Goal: Task Accomplishment & Management: Manage account settings

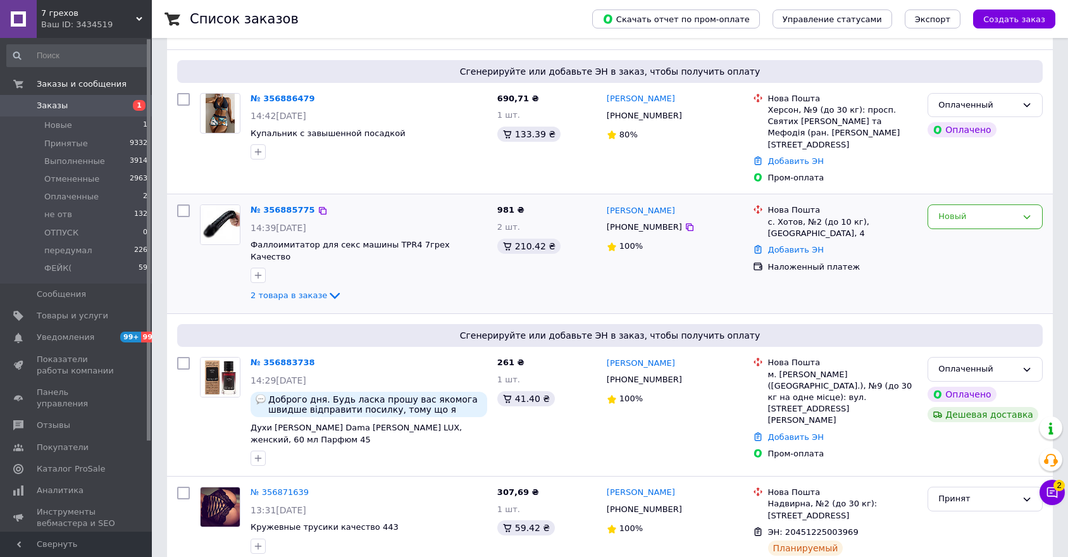
scroll to position [65, 0]
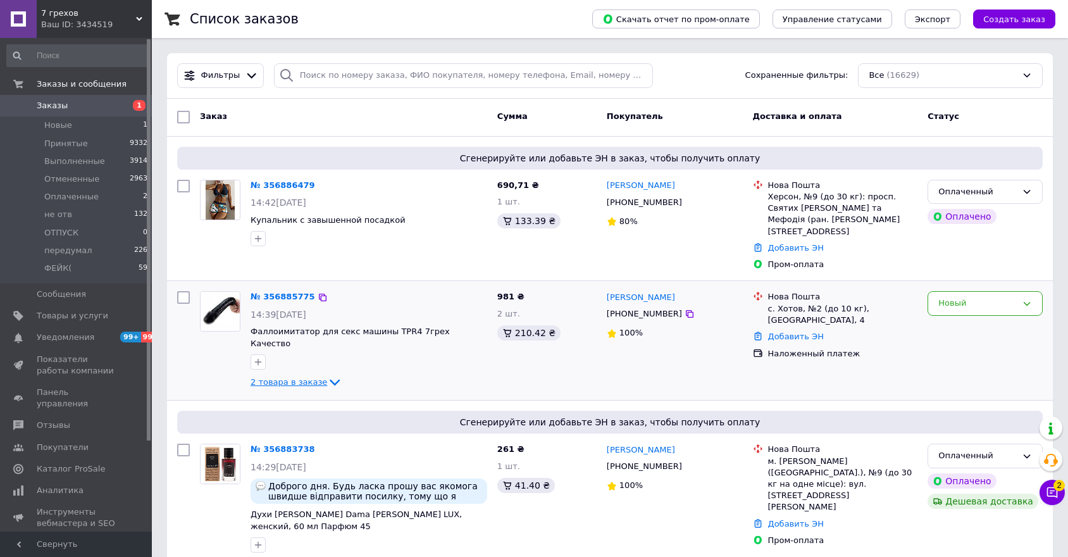
click at [294, 377] on span "2 товара в заказе" at bounding box center [289, 381] width 77 height 9
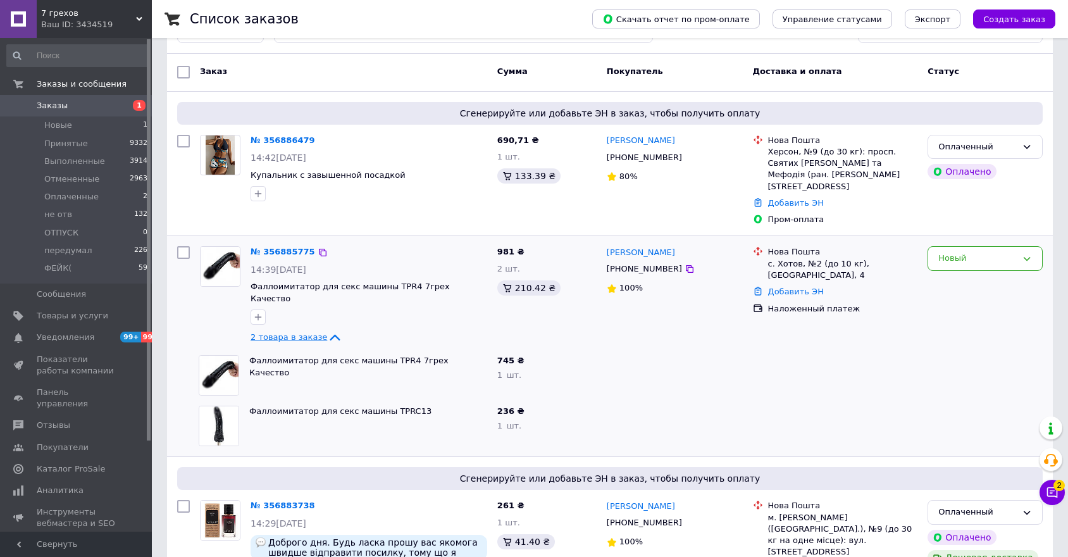
scroll to position [135, 0]
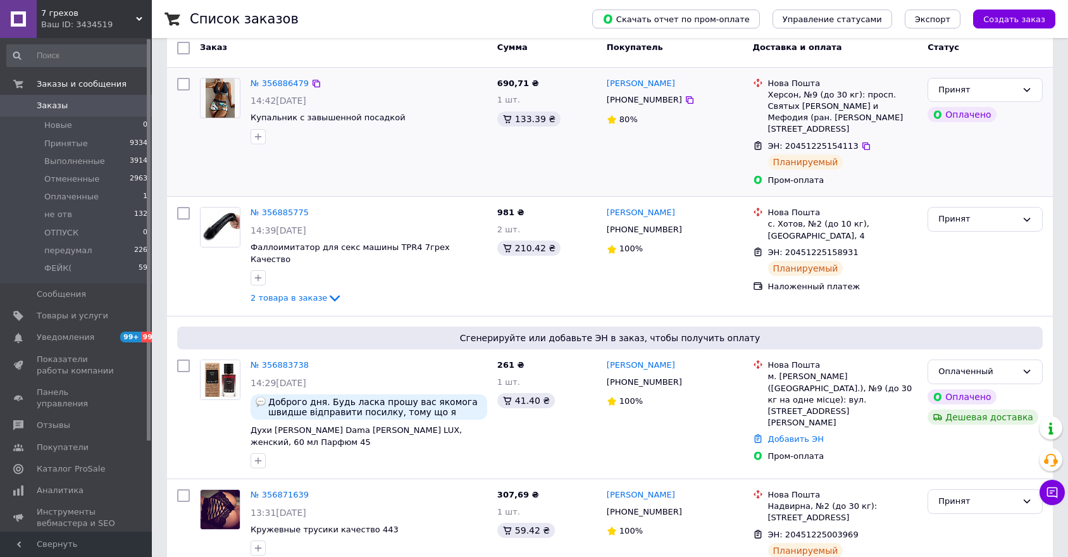
scroll to position [141, 0]
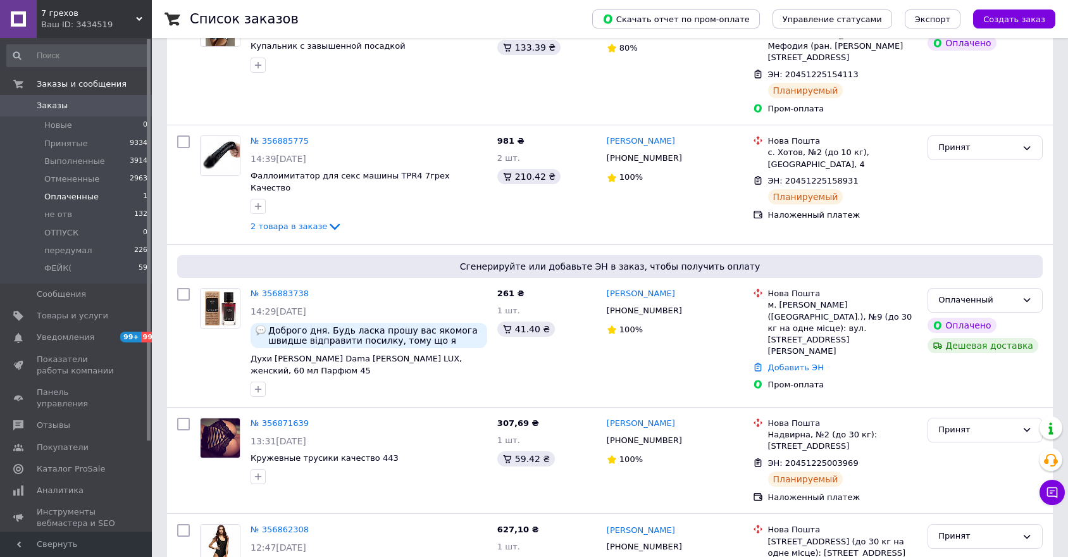
click at [77, 191] on span "Оплаченные" at bounding box center [71, 196] width 54 height 11
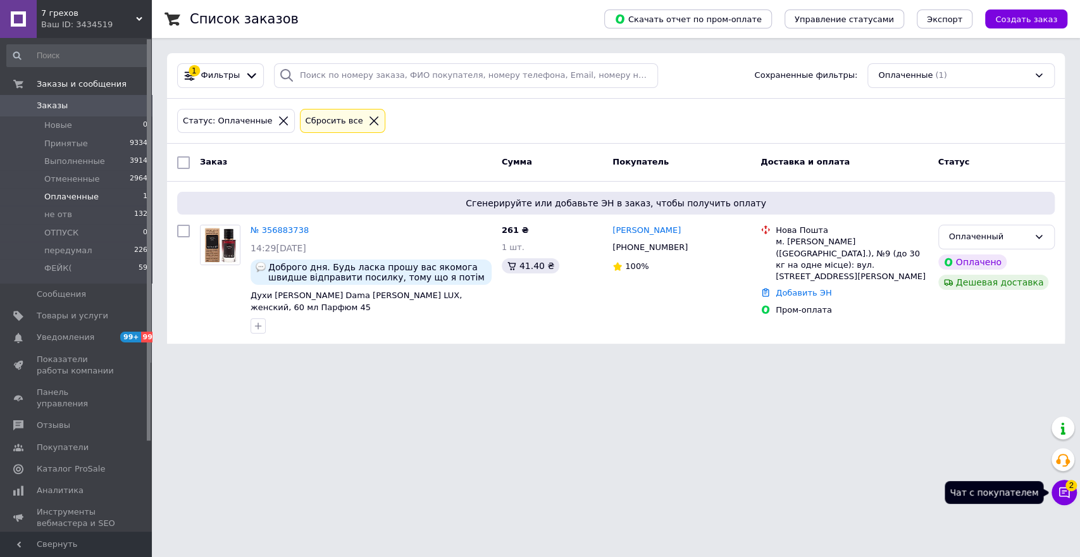
click at [1073, 484] on span "2" at bounding box center [1071, 485] width 11 height 11
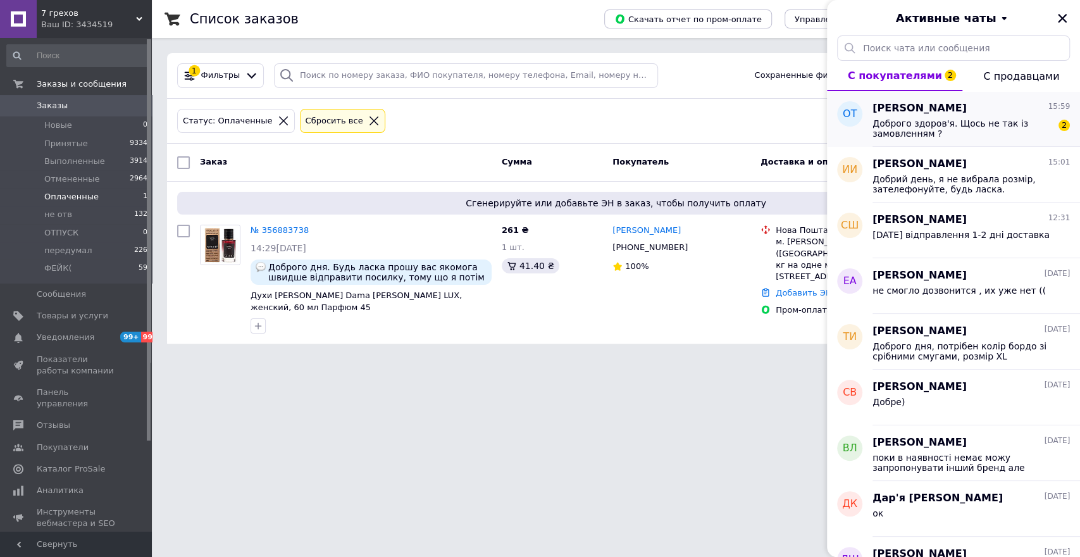
click at [895, 134] on span "Доброго здоров'я. Щось не так із замовленням ?" at bounding box center [963, 128] width 180 height 20
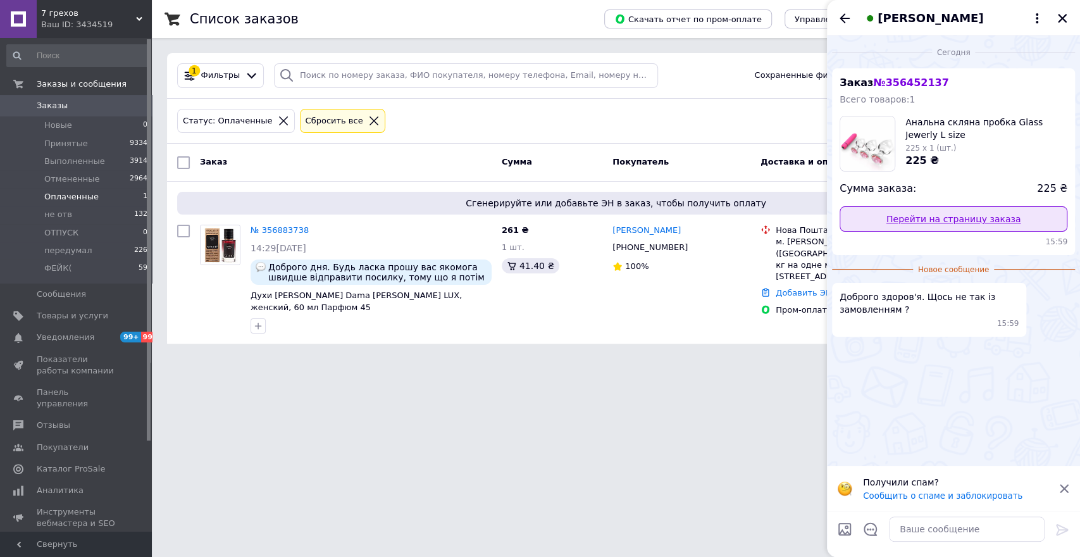
click at [940, 225] on link "Перейти на страницу заказа" at bounding box center [954, 218] width 228 height 25
click at [1068, 12] on button "Закрыть" at bounding box center [1062, 18] width 15 height 15
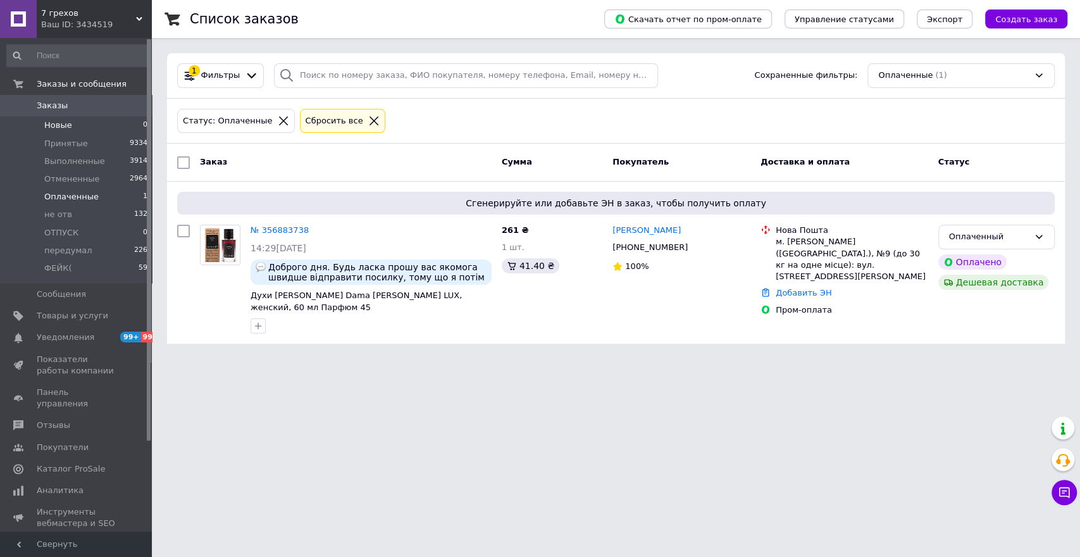
click at [57, 124] on span "Новые" at bounding box center [58, 125] width 28 height 11
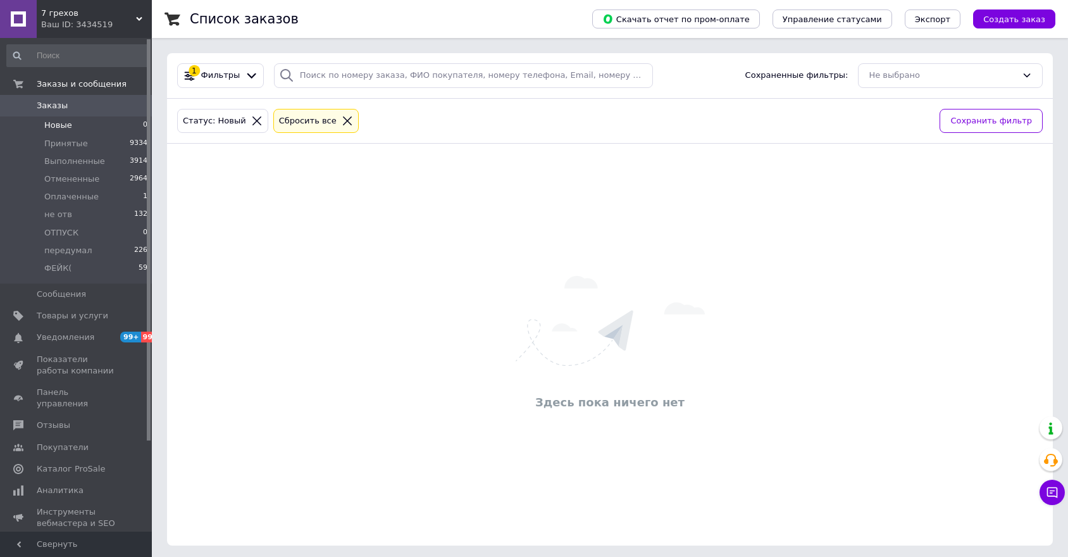
click at [253, 122] on icon at bounding box center [257, 120] width 9 height 9
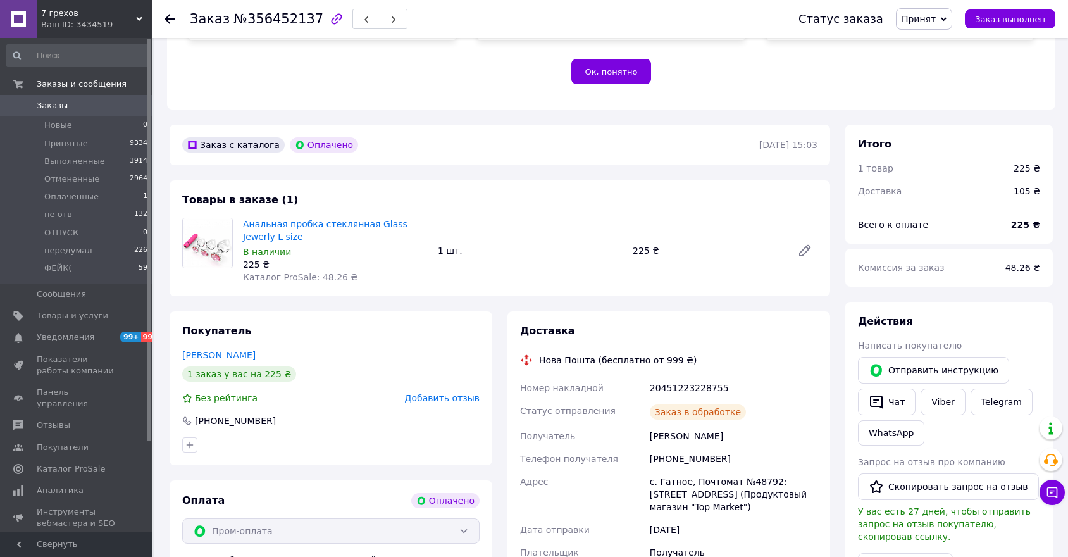
scroll to position [422, 0]
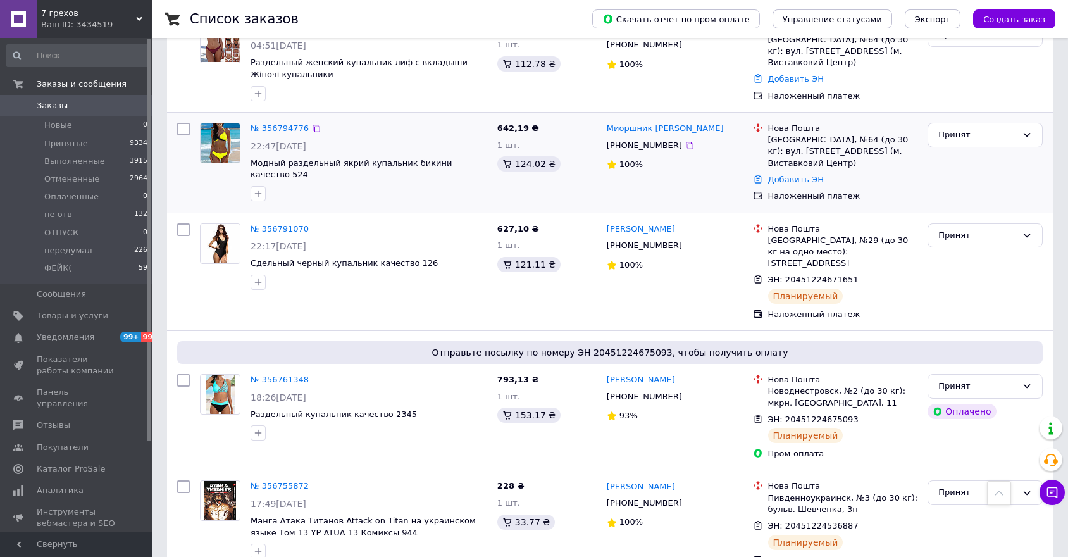
scroll to position [1195, 0]
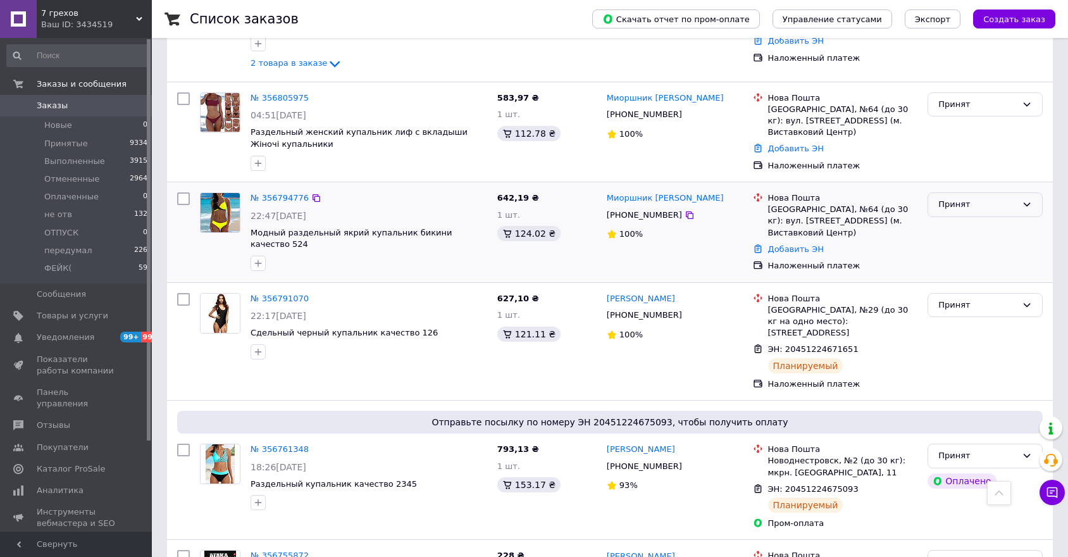
click at [954, 198] on div "Принят" at bounding box center [978, 204] width 78 height 13
click at [958, 242] on li "Отменен" at bounding box center [985, 253] width 114 height 23
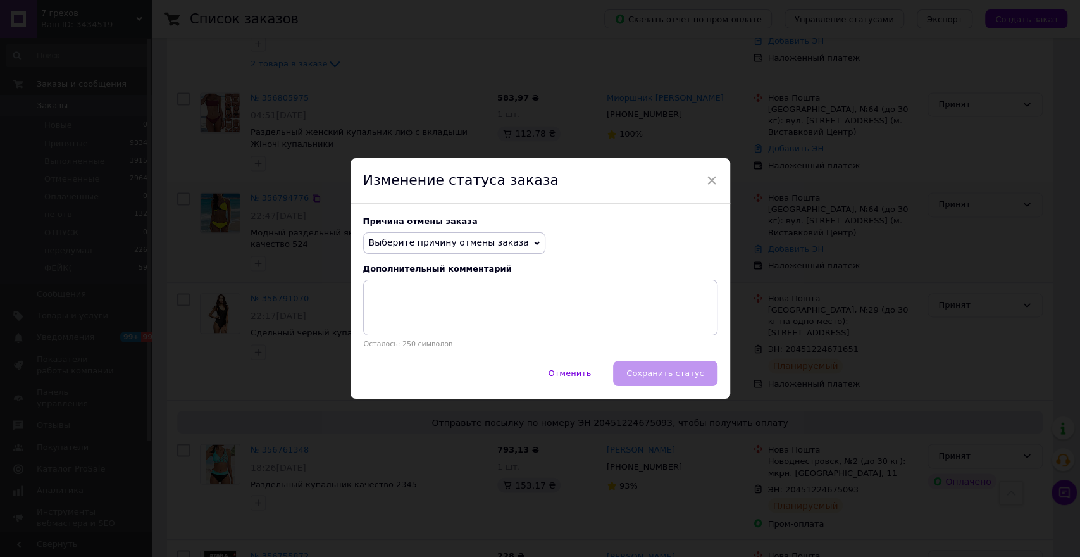
click at [439, 240] on span "Выберите причину отмены заказа" at bounding box center [449, 242] width 160 height 10
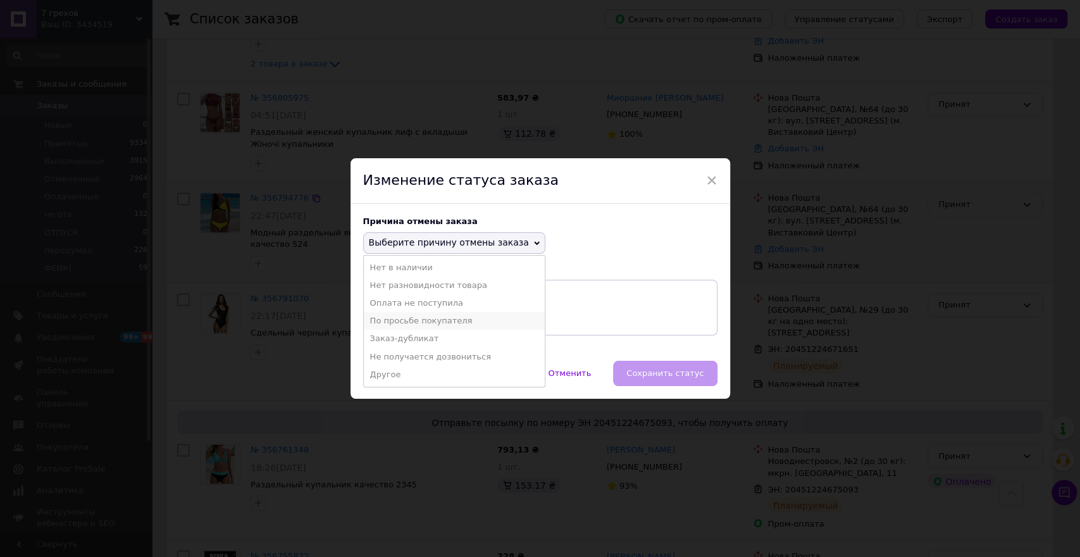
click at [404, 315] on li "По просьбе покупателя" at bounding box center [454, 321] width 181 height 18
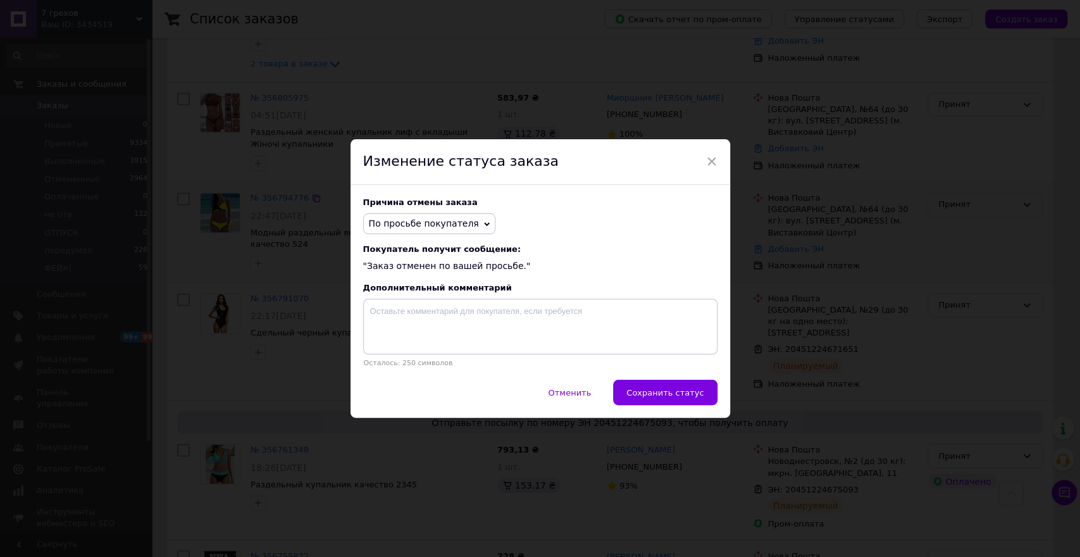
drag, startPoint x: 646, startPoint y: 390, endPoint x: 659, endPoint y: 373, distance: 21.2
click at [646, 390] on span "Сохранить статус" at bounding box center [665, 392] width 77 height 9
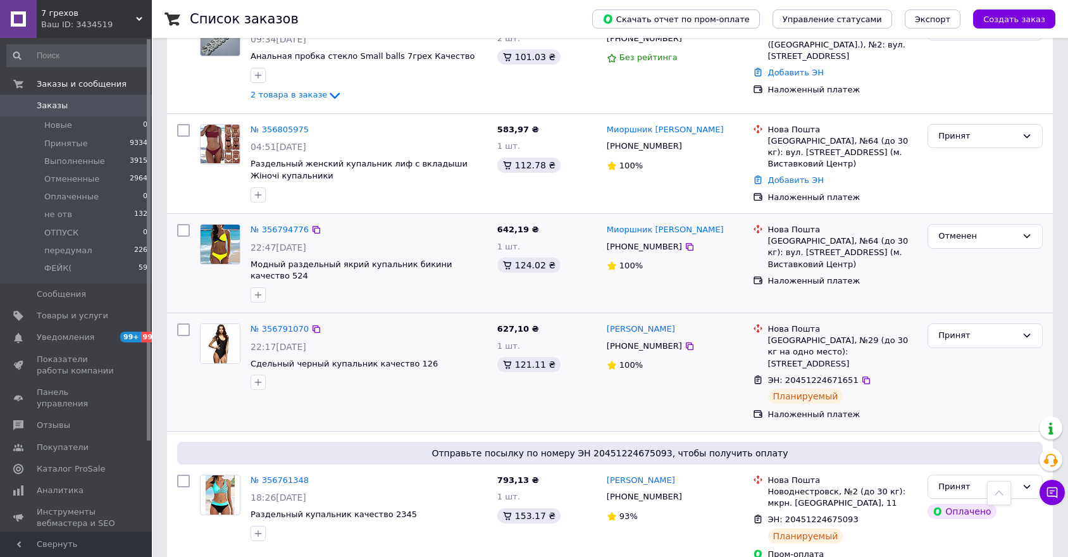
scroll to position [914, 0]
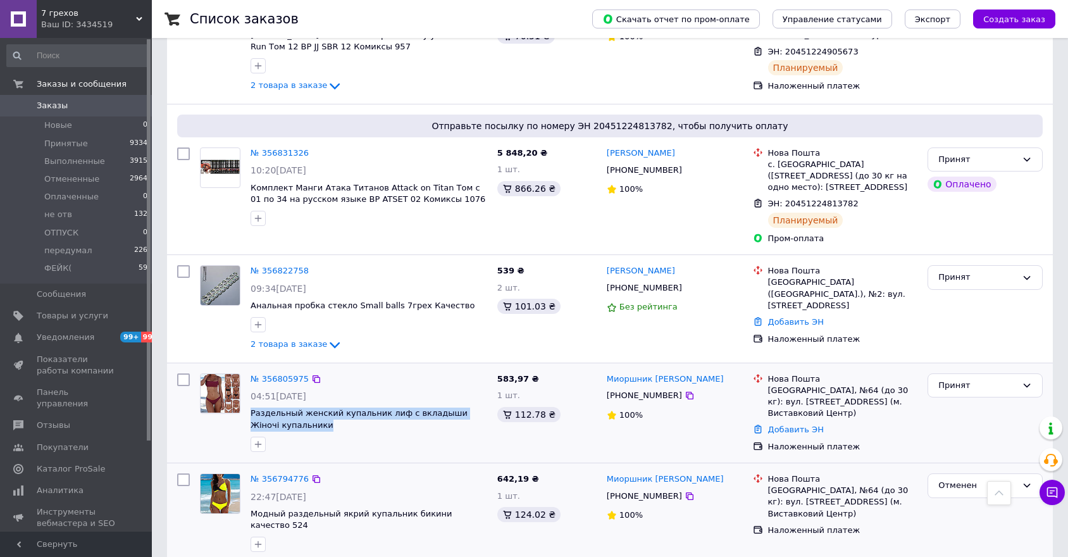
drag, startPoint x: 246, startPoint y: 377, endPoint x: 308, endPoint y: 387, distance: 63.0
click at [308, 387] on div "№ 356805975 04:51[DATE] Раздельный женский купальник лиф с вкладыши Жіночі купа…" at bounding box center [369, 412] width 247 height 89
copy span "Раздельный женский купальник лиф с вкладыши Жіночі купальники"
